Goal: Information Seeking & Learning: Learn about a topic

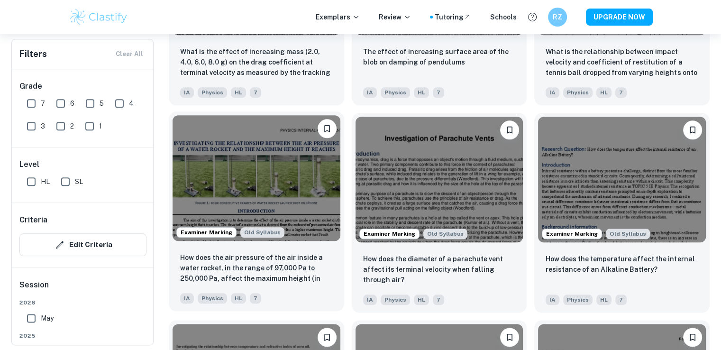
scroll to position [1043, 0]
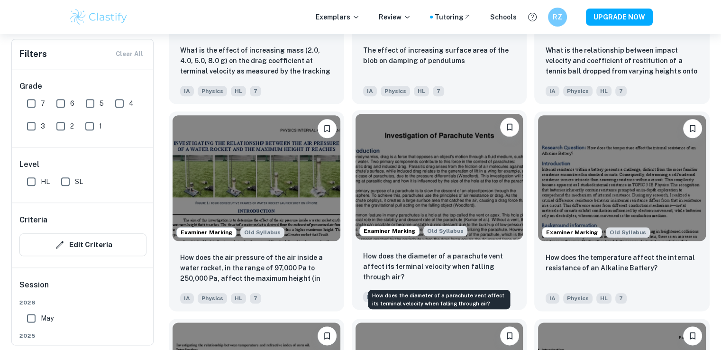
click at [434, 269] on p "How does the diameter of a parachute vent affect its terminal velocity when fal…" at bounding box center [439, 266] width 153 height 31
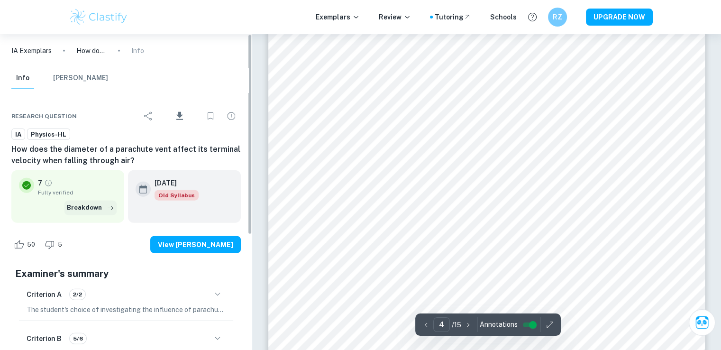
scroll to position [2275, 0]
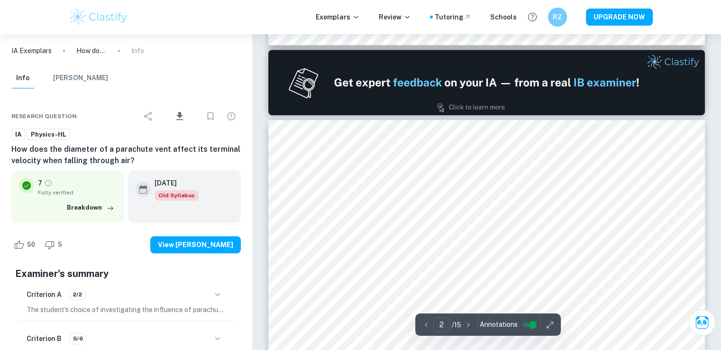
type input "1"
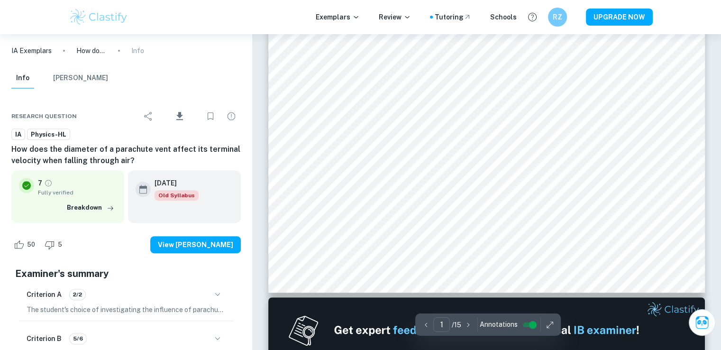
scroll to position [190, 0]
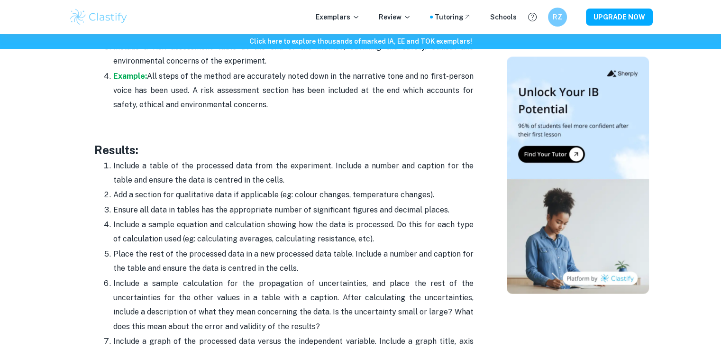
scroll to position [2038, 0]
drag, startPoint x: 292, startPoint y: 0, endPoint x: 253, endPoint y: 100, distance: 107.7
click at [253, 126] on p at bounding box center [283, 133] width 379 height 14
drag, startPoint x: 285, startPoint y: 0, endPoint x: 256, endPoint y: 120, distance: 123.3
click at [256, 126] on p at bounding box center [283, 133] width 379 height 14
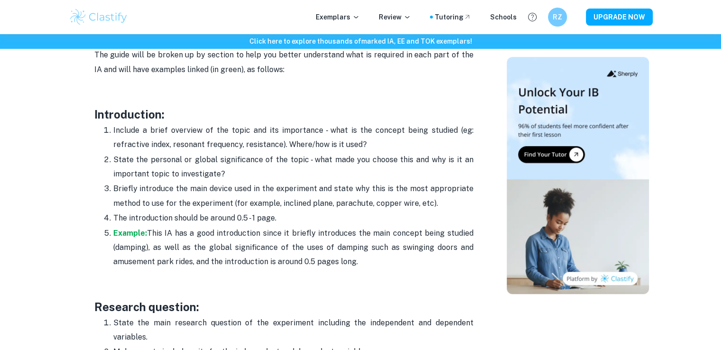
scroll to position [616, 0]
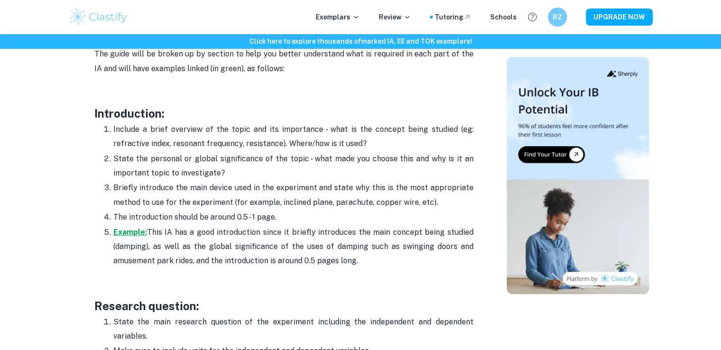
click at [142, 232] on strong "Example:" at bounding box center [130, 232] width 34 height 9
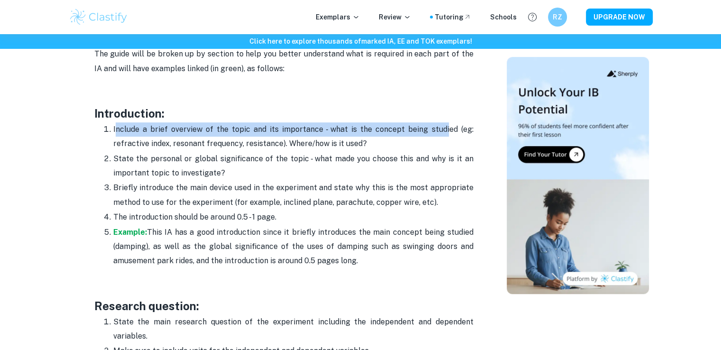
drag, startPoint x: 120, startPoint y: 127, endPoint x: 451, endPoint y: 148, distance: 332.0
click at [449, 130] on p "Include a brief overview of the topic and its importance - what is the concept …" at bounding box center [293, 136] width 360 height 29
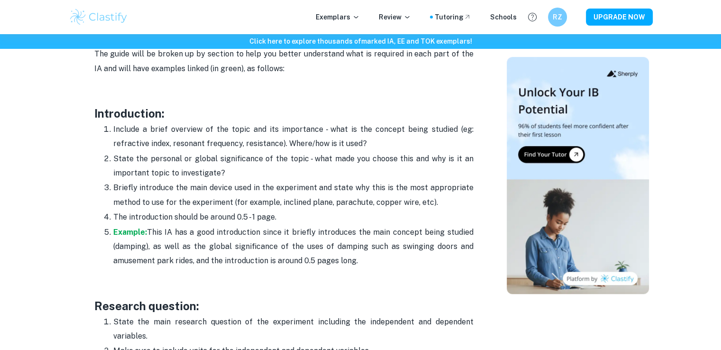
click at [451, 149] on p "Include a brief overview of the topic and its importance - what is the concept …" at bounding box center [293, 136] width 360 height 29
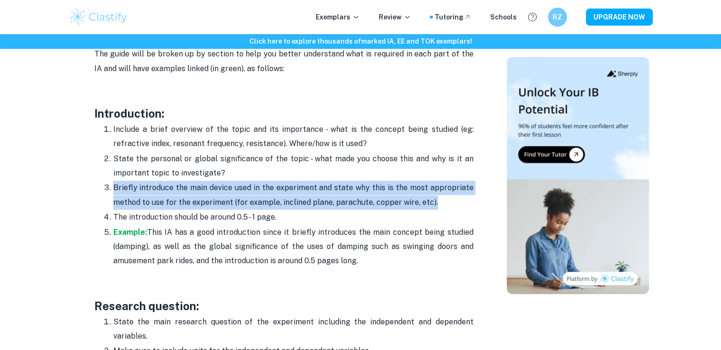
drag, startPoint x: 112, startPoint y: 185, endPoint x: 437, endPoint y: 197, distance: 325.8
click at [436, 197] on li "Briefly introduce the main device used in the experiment and state why this is …" at bounding box center [293, 194] width 360 height 29
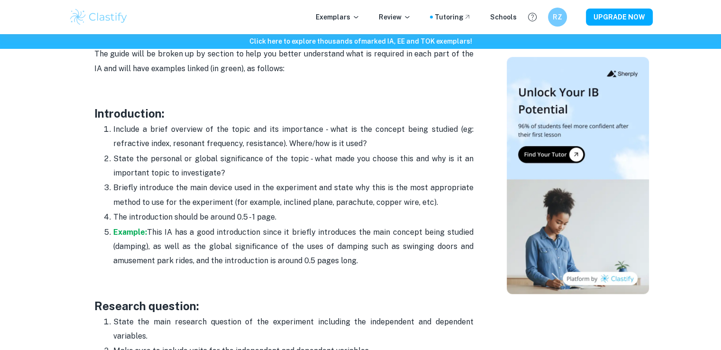
click at [438, 210] on p "The introduction should be around 0.5 - 1 page." at bounding box center [293, 217] width 360 height 14
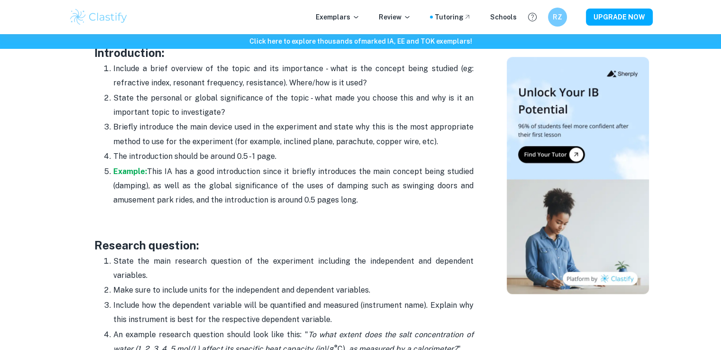
scroll to position [664, 0]
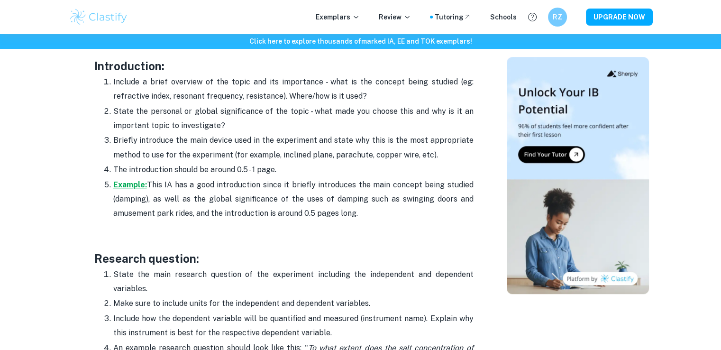
click at [136, 184] on strong "Example:" at bounding box center [130, 184] width 34 height 9
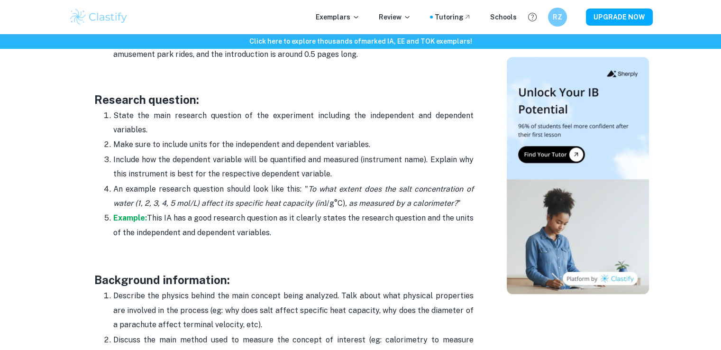
scroll to position [853, 0]
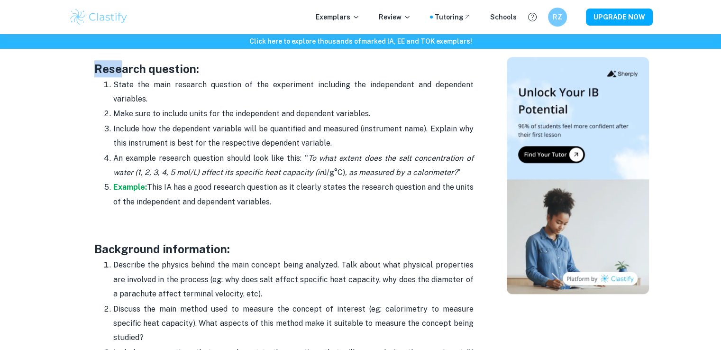
drag, startPoint x: 93, startPoint y: 67, endPoint x: 123, endPoint y: 73, distance: 31.1
click at [173, 99] on p "State the main research question of the experiment including the independent an…" at bounding box center [293, 92] width 360 height 29
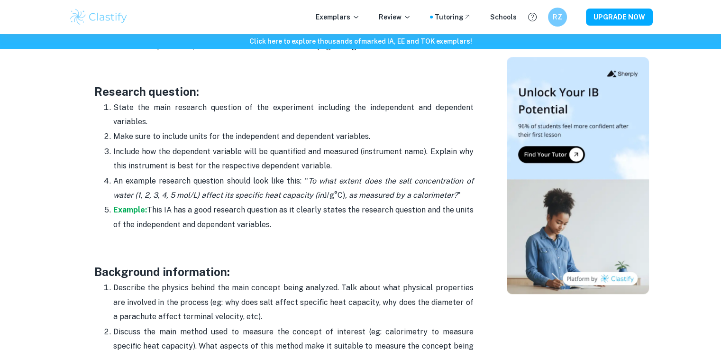
scroll to position [758, 0]
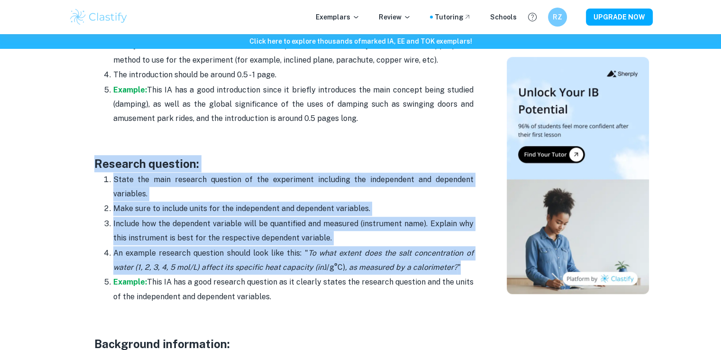
drag, startPoint x: 91, startPoint y: 162, endPoint x: 487, endPoint y: 262, distance: 408.7
copy div "Research question: State the main research question of the experiment including…"
click at [117, 280] on strong "Example:" at bounding box center [130, 281] width 34 height 9
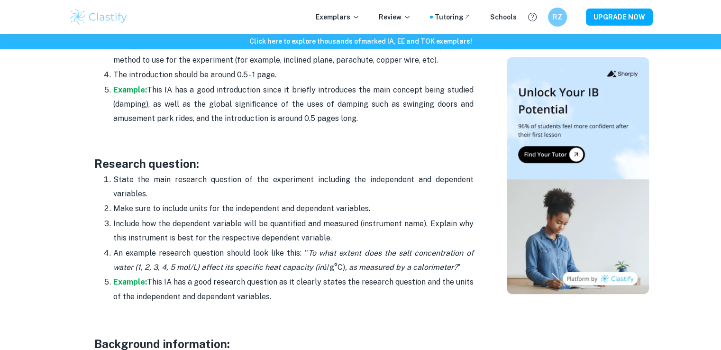
click at [199, 133] on p at bounding box center [283, 133] width 379 height 14
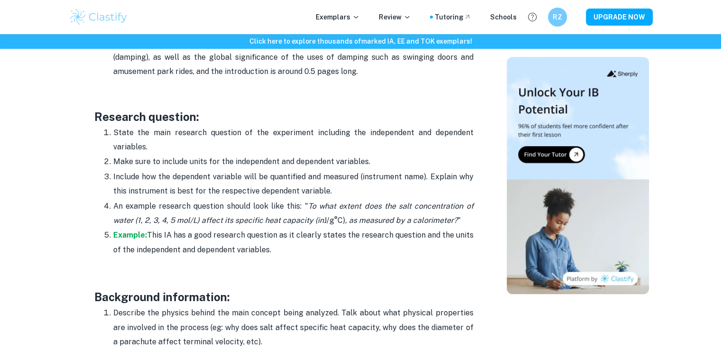
scroll to position [806, 0]
click at [130, 232] on strong "Example:" at bounding box center [130, 234] width 34 height 9
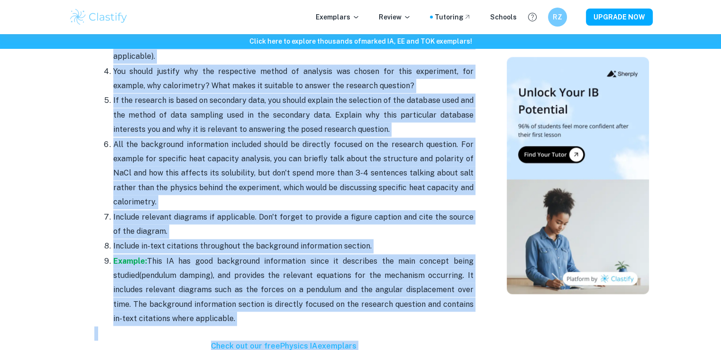
scroll to position [1182, 0]
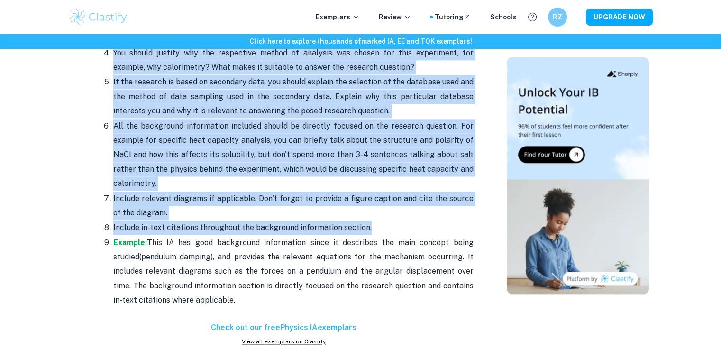
drag, startPoint x: 101, startPoint y: 63, endPoint x: 384, endPoint y: 216, distance: 321.3
copy div "Background information: Describe the physics behind the main concept being anal…"
click at [312, 133] on p "All the background information included should be directly focused on the resea…" at bounding box center [293, 155] width 360 height 72
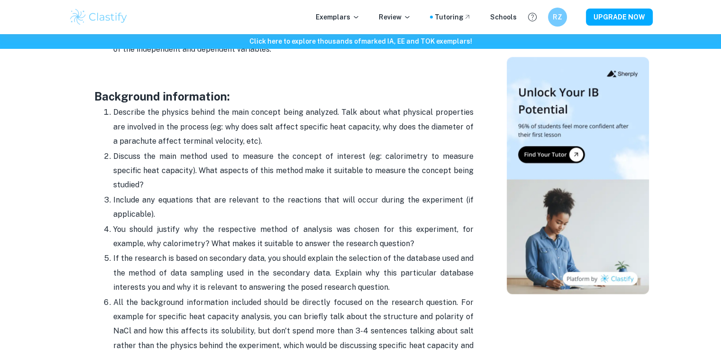
scroll to position [992, 0]
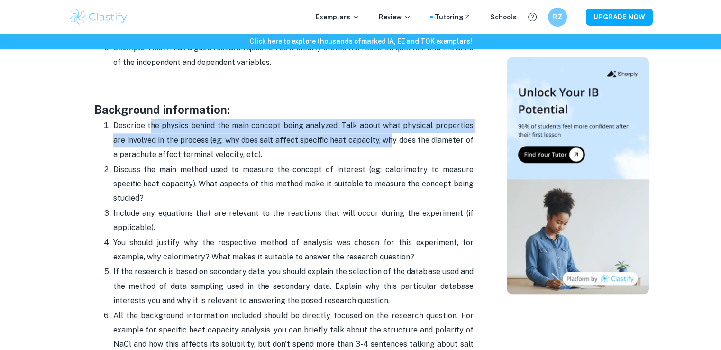
drag, startPoint x: 153, startPoint y: 128, endPoint x: 385, endPoint y: 132, distance: 231.8
click at [385, 132] on p "Describe the physics behind the main concept being analyzed. Talk about what ph…" at bounding box center [293, 139] width 360 height 43
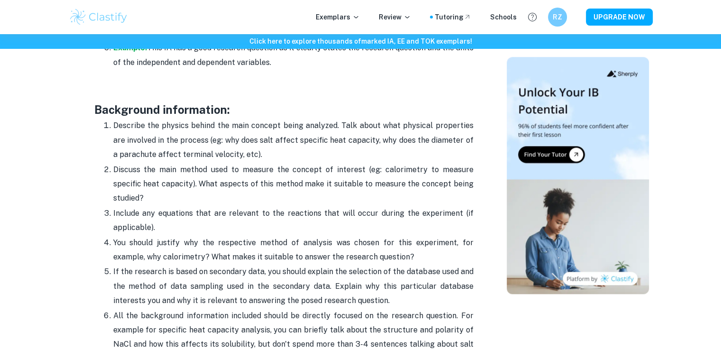
click at [388, 134] on p "Describe the physics behind the main concept being analyzed. Talk about what ph…" at bounding box center [293, 139] width 360 height 43
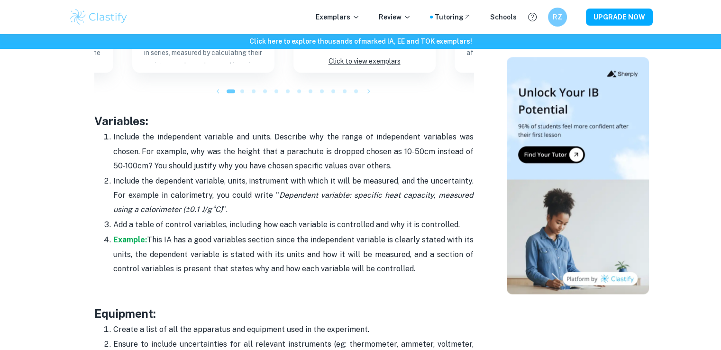
scroll to position [1561, 0]
click at [125, 236] on strong "Example:" at bounding box center [130, 240] width 34 height 9
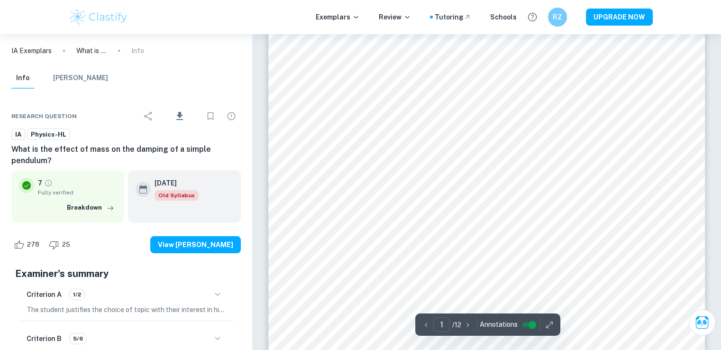
scroll to position [47, 0]
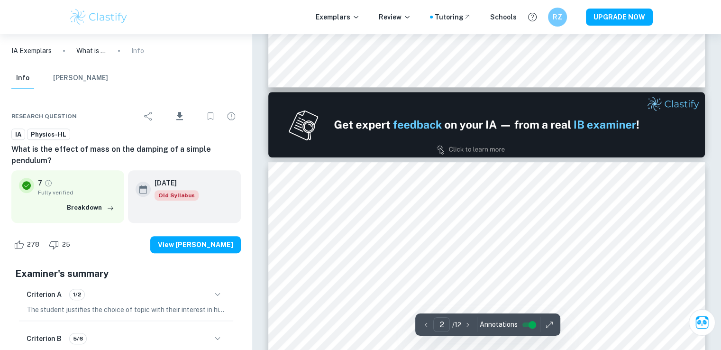
type input "1"
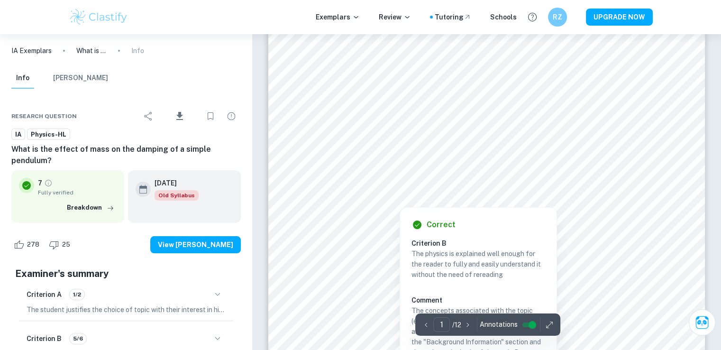
scroll to position [47, 0]
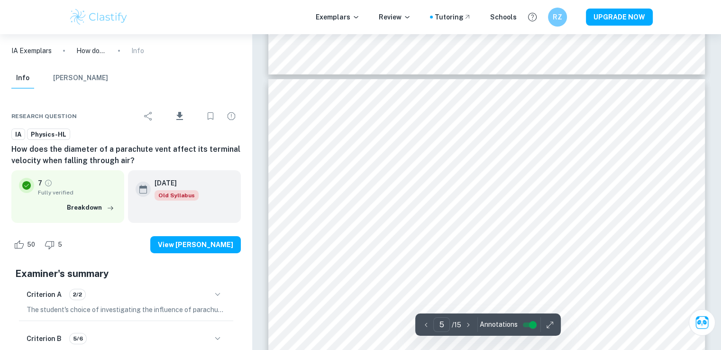
scroll to position [3223, 0]
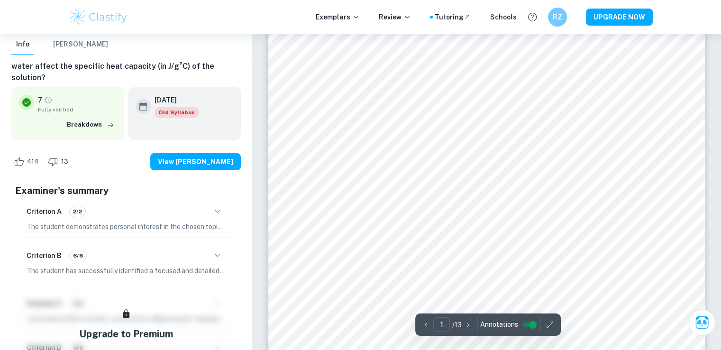
scroll to position [47, 0]
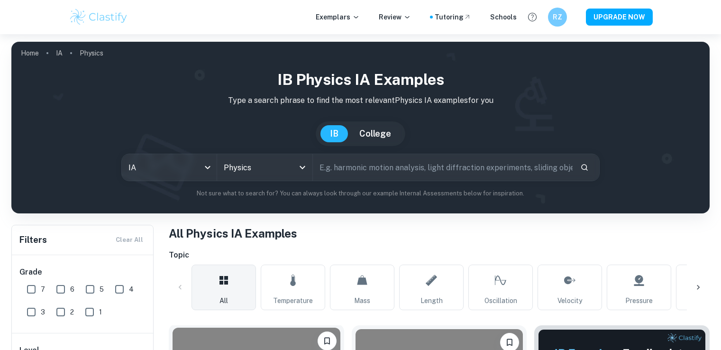
scroll to position [237, 0]
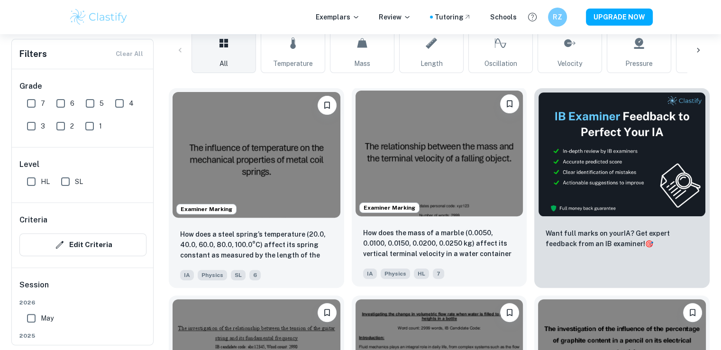
click at [389, 167] on img at bounding box center [439, 154] width 168 height 126
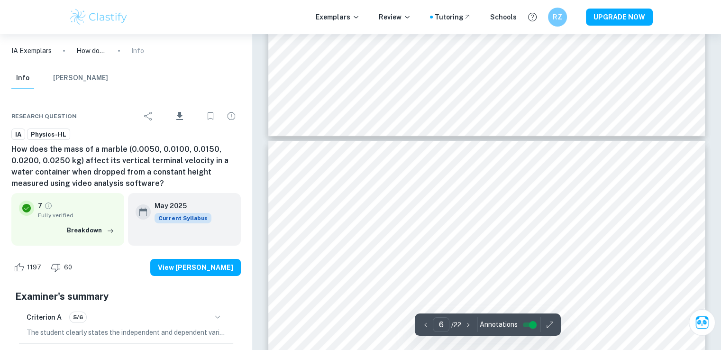
scroll to position [3270, 0]
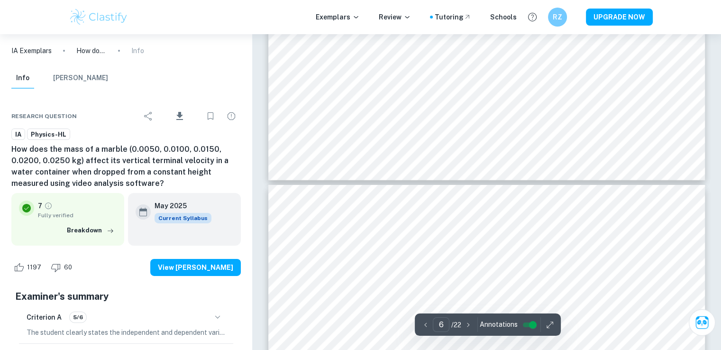
type input "5"
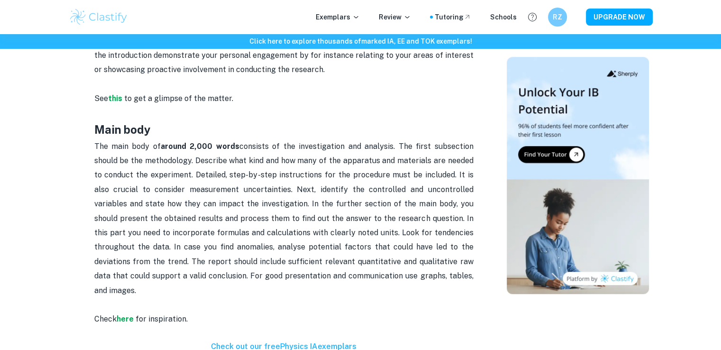
scroll to position [616, 0]
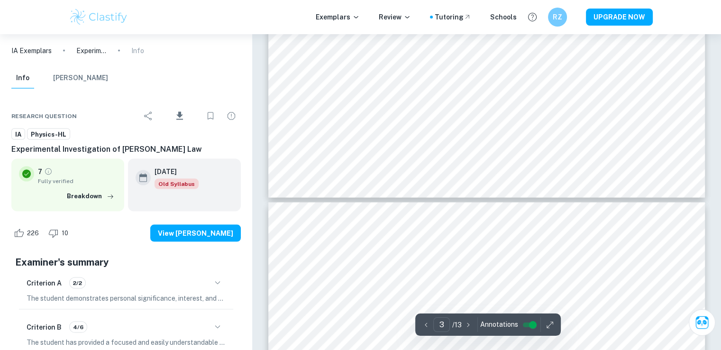
type input "4"
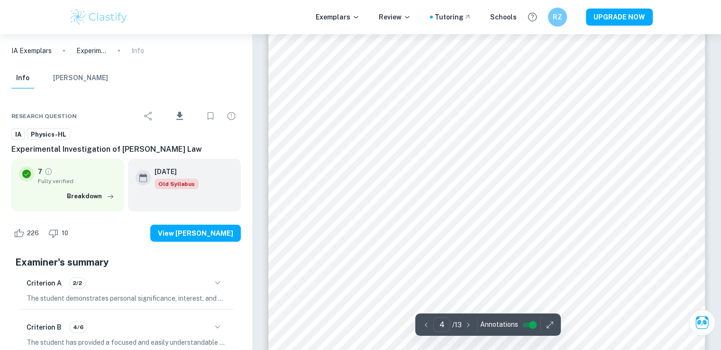
scroll to position [2275, 0]
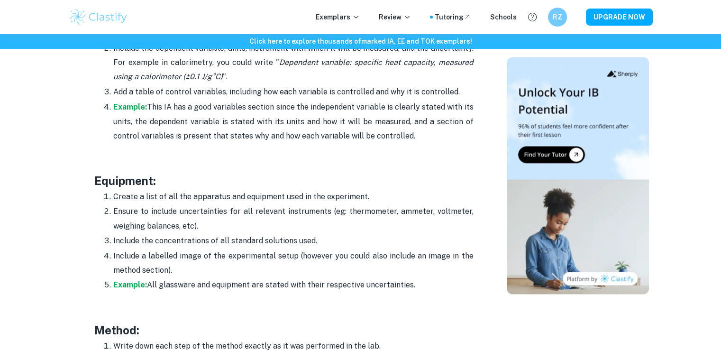
scroll to position [1703, 0]
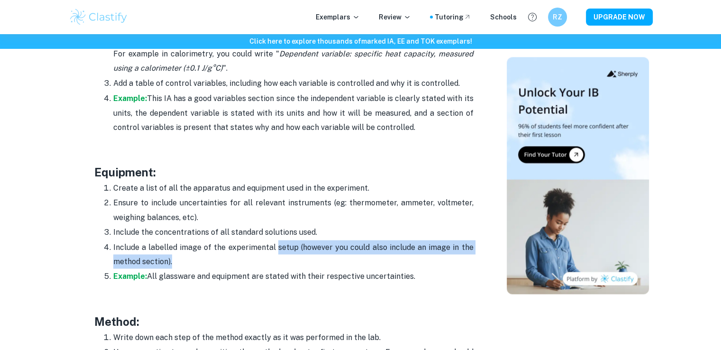
drag, startPoint x: 311, startPoint y: 239, endPoint x: 433, endPoint y: 242, distance: 122.3
click at [449, 242] on p "Include a labelled image of the experimental setup (however you could also incl…" at bounding box center [293, 254] width 360 height 29
click at [319, 250] on p "Include a labelled image of the experimental setup (however you could also incl…" at bounding box center [293, 254] width 360 height 29
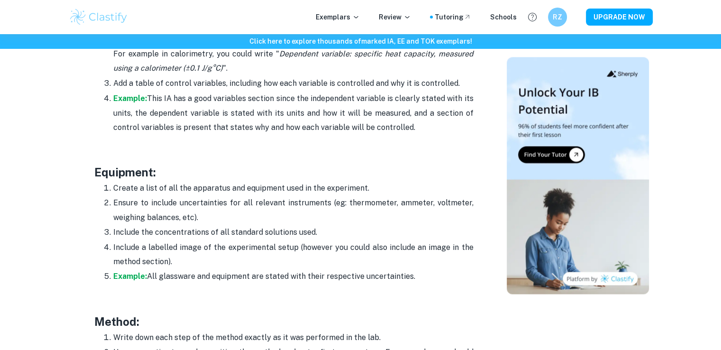
click at [224, 269] on p "Example: All glassware and equipment are stated with their respective uncertain…" at bounding box center [293, 276] width 360 height 14
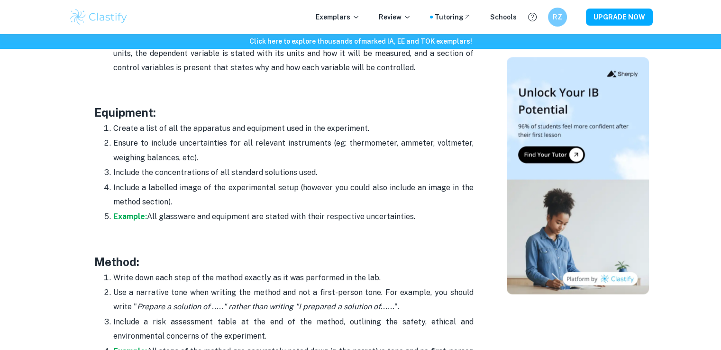
scroll to position [1893, 0]
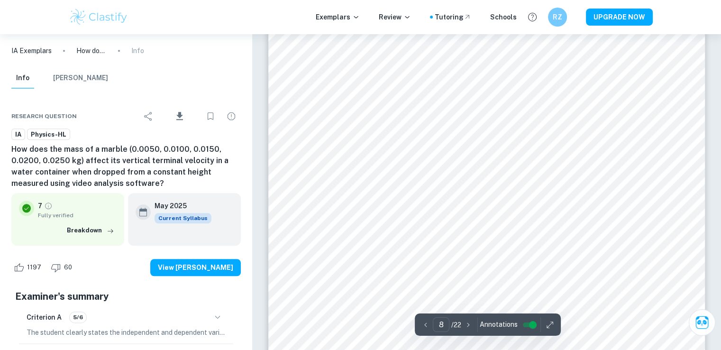
scroll to position [4645, 0]
